Goal: Information Seeking & Learning: Learn about a topic

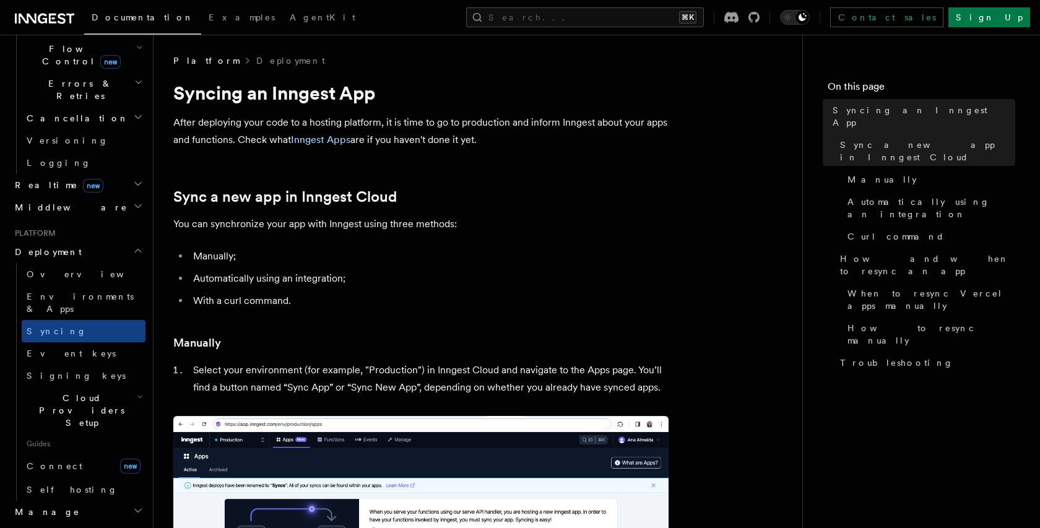
scroll to position [456, 0]
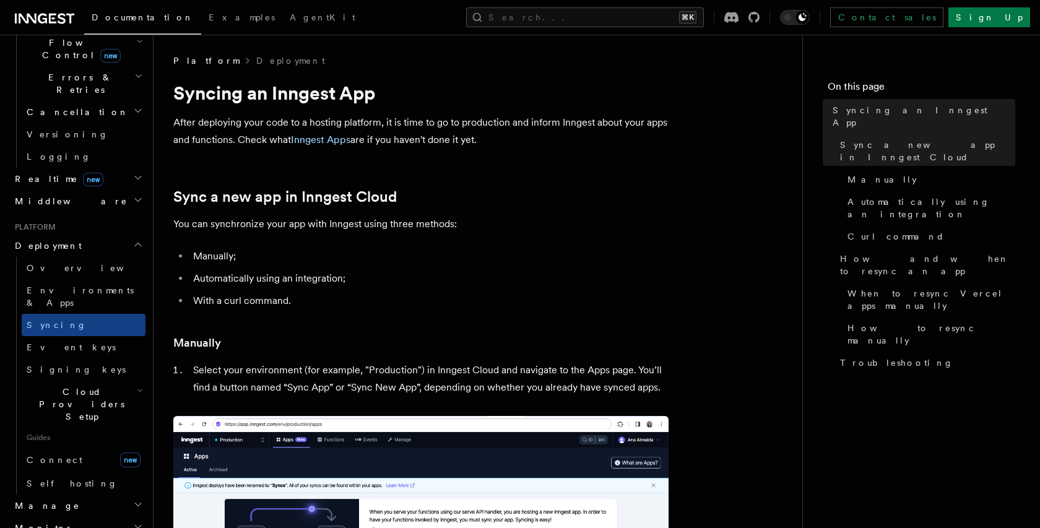
click at [69, 386] on span "Cloud Providers Setup" at bounding box center [79, 404] width 115 height 37
click at [55, 434] on span "Cloudflare Pages" at bounding box center [83, 445] width 90 height 22
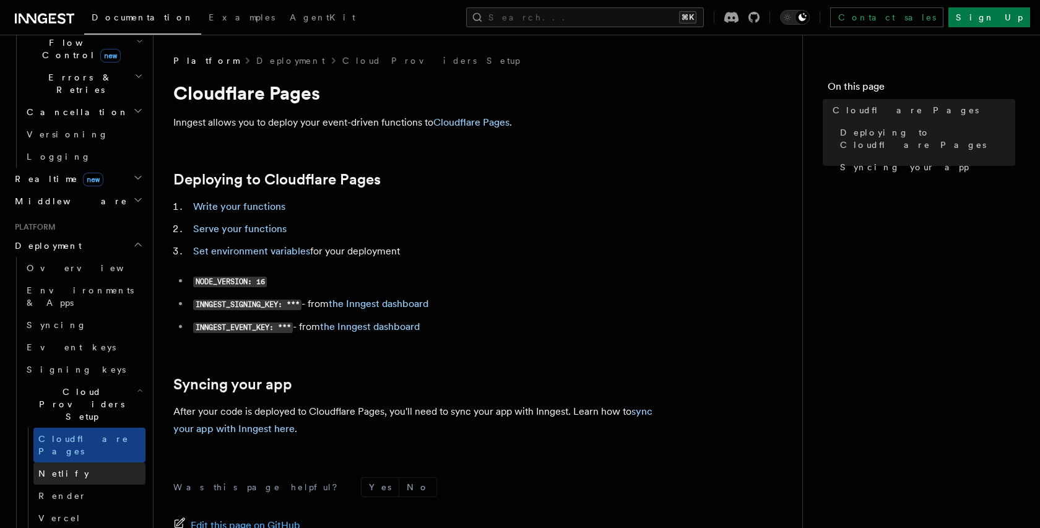
click at [54, 468] on span "Netlify" at bounding box center [63, 474] width 51 height 12
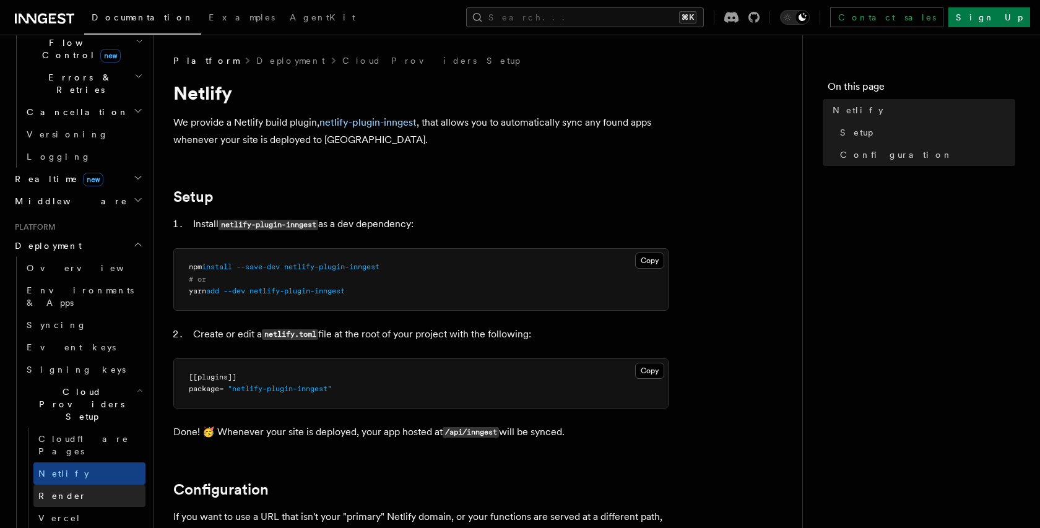
click at [59, 491] on span "Render" at bounding box center [62, 496] width 48 height 10
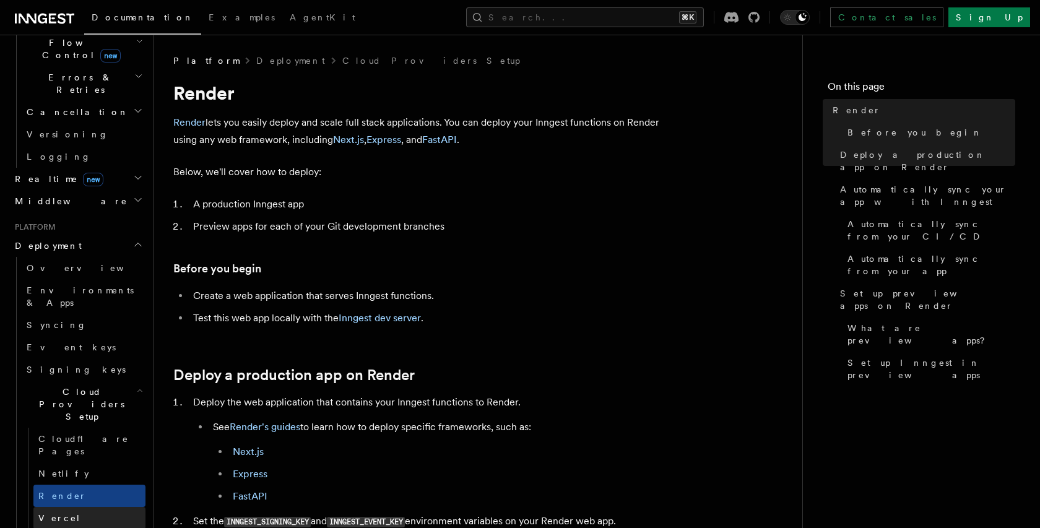
click at [65, 507] on link "Vercel" at bounding box center [89, 518] width 112 height 22
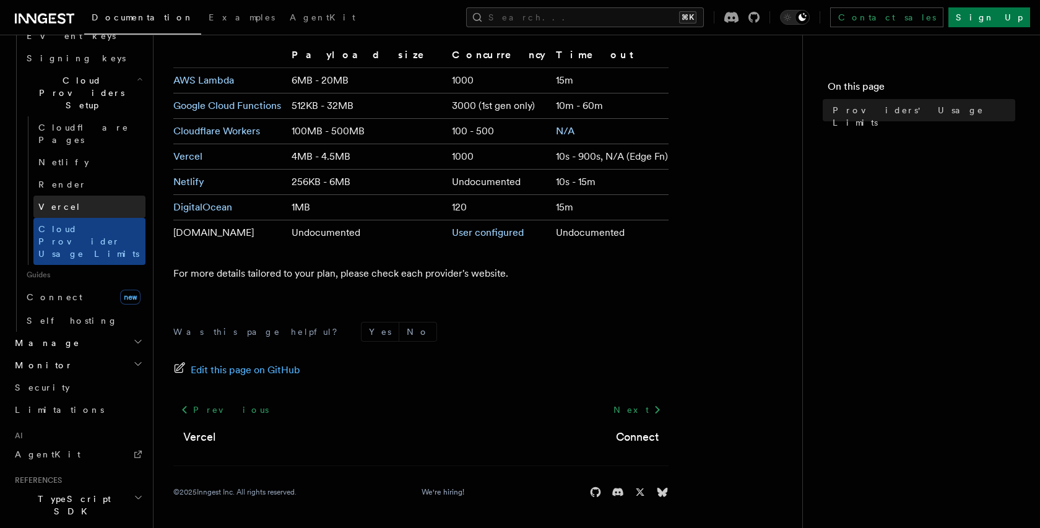
scroll to position [787, 0]
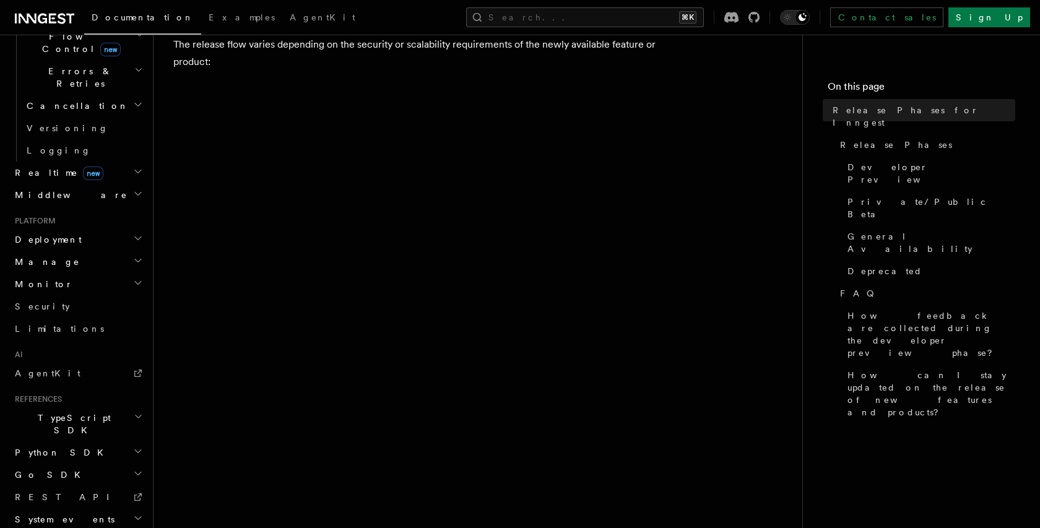
scroll to position [116, 0]
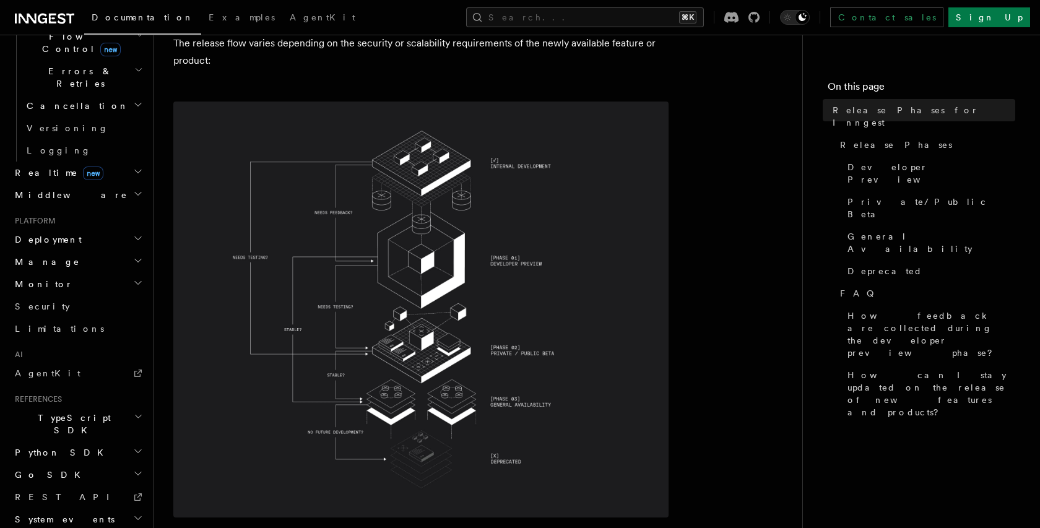
click at [327, 232] on img at bounding box center [420, 310] width 495 height 416
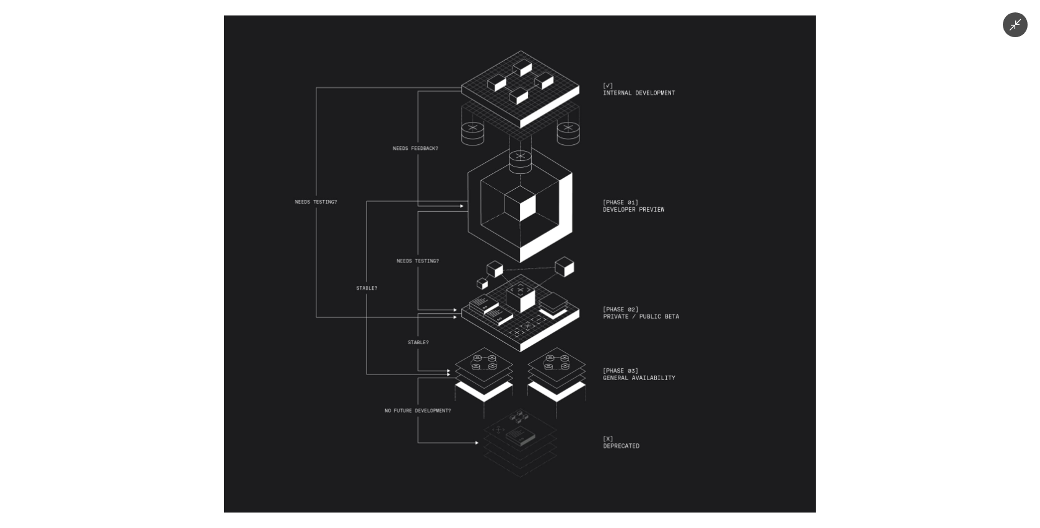
click at [411, 165] on img at bounding box center [520, 263] width 592 height 497
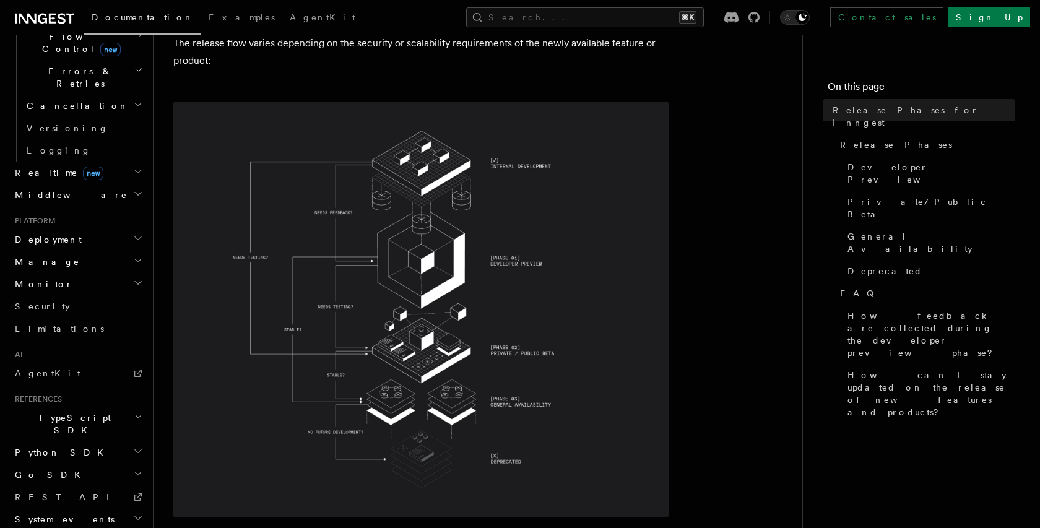
click at [411, 165] on img at bounding box center [420, 310] width 495 height 416
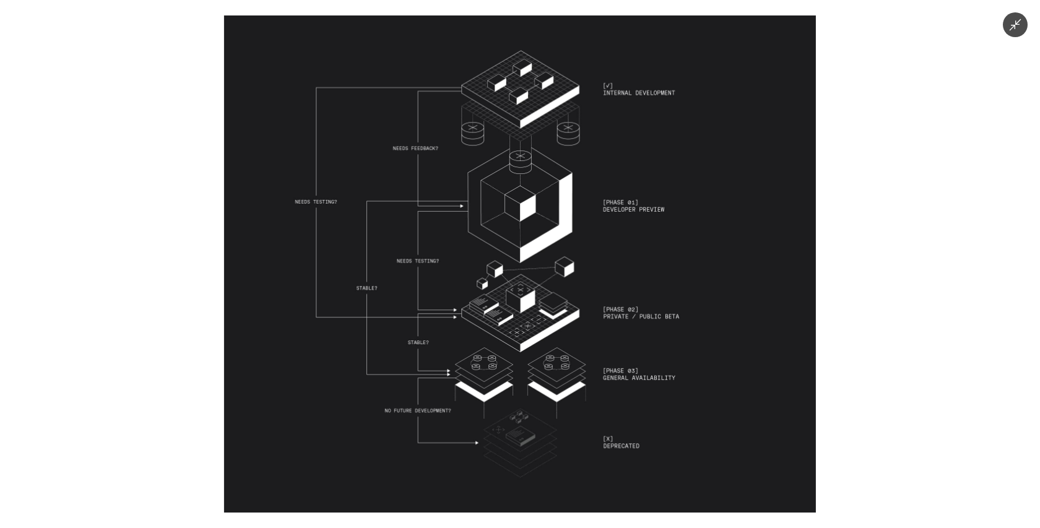
click at [1014, 19] on icon "Minimize image" at bounding box center [1016, 25] width 14 height 14
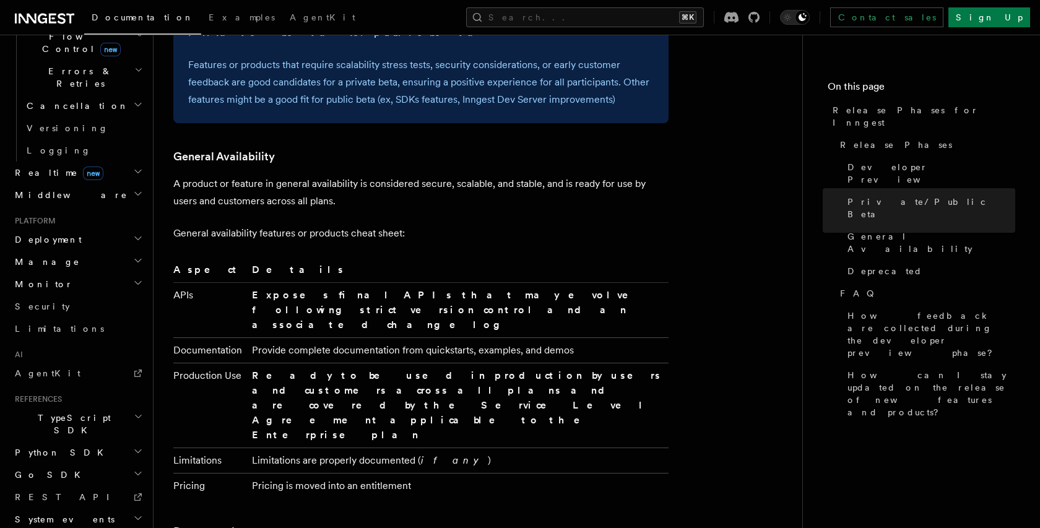
scroll to position [1738, 0]
